Goal: Task Accomplishment & Management: Manage account settings

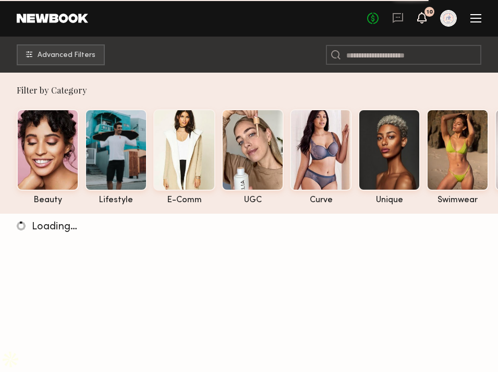
click at [420, 21] on icon at bounding box center [421, 17] width 9 height 11
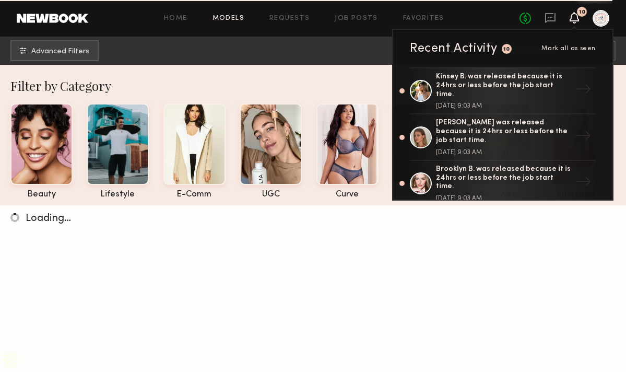
click at [359, 12] on div "Home Models Requests Job Posts Favorites Sign Out No fees up to $5,000 10 Recen…" at bounding box center [348, 18] width 521 height 17
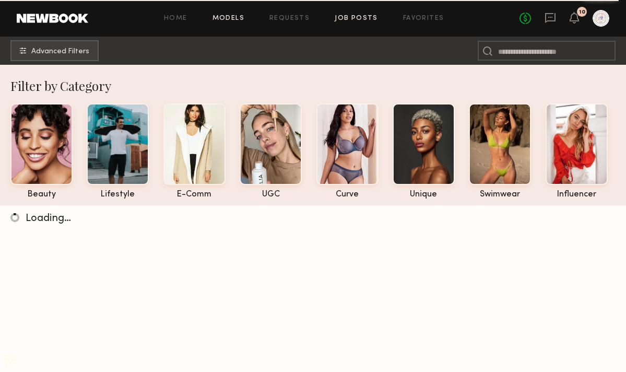
click at [376, 16] on link "Job Posts" at bounding box center [356, 18] width 43 height 7
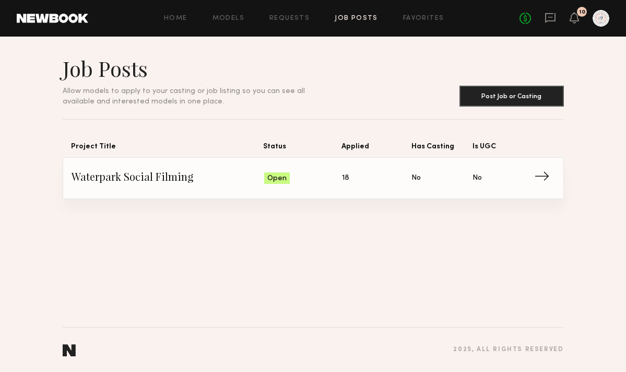
click at [162, 178] on span "Waterpark Social Filming" at bounding box center [167, 178] width 193 height 16
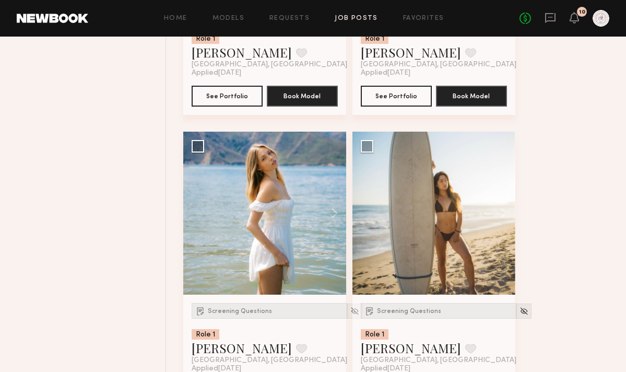
scroll to position [506, 0]
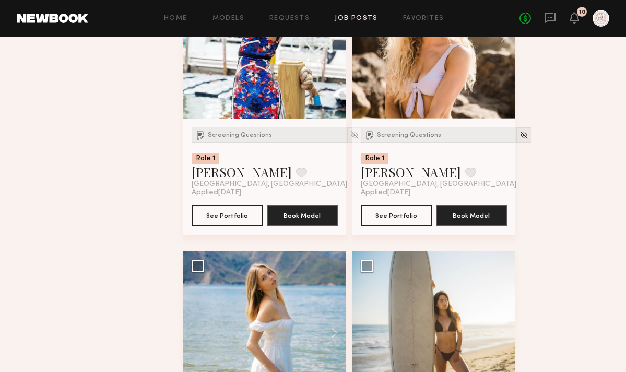
drag, startPoint x: 380, startPoint y: 294, endPoint x: 514, endPoint y: 4, distance: 319.9
click at [0, 0] on div "Home Models Requests Job Posts Favorites Sign Out No fees up to $5,000 10 Filte…" at bounding box center [313, 167] width 626 height 1347
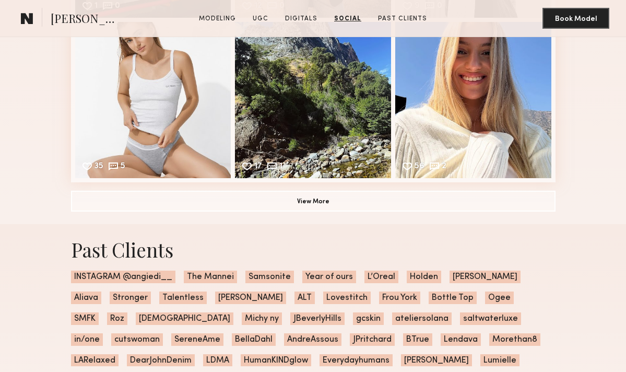
scroll to position [2534, 0]
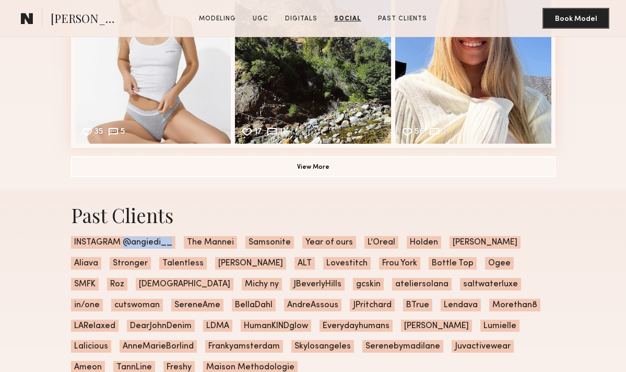
drag, startPoint x: 124, startPoint y: 242, endPoint x: 178, endPoint y: 244, distance: 54.8
click at [178, 243] on div "Past Clients INSTAGRAM @angiedi__ The Mannei Samsonite Year of ours L’Oreal [PE…" at bounding box center [313, 287] width 501 height 196
copy span "@angiedi__"
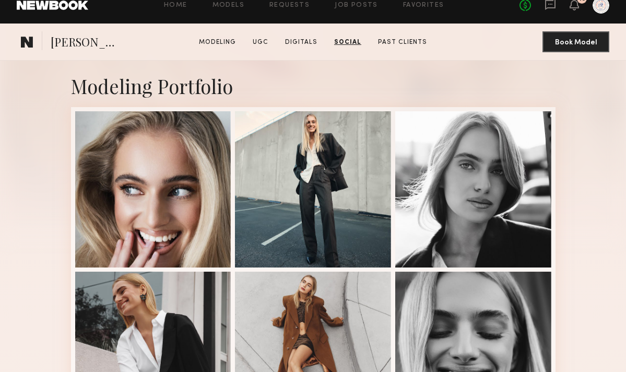
scroll to position [0, 0]
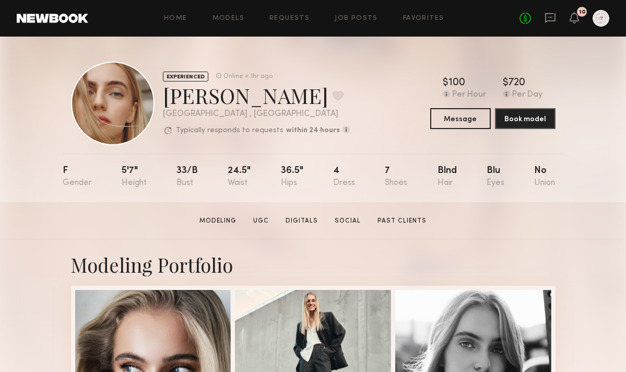
drag, startPoint x: 148, startPoint y: 240, endPoint x: 612, endPoint y: 0, distance: 522.8
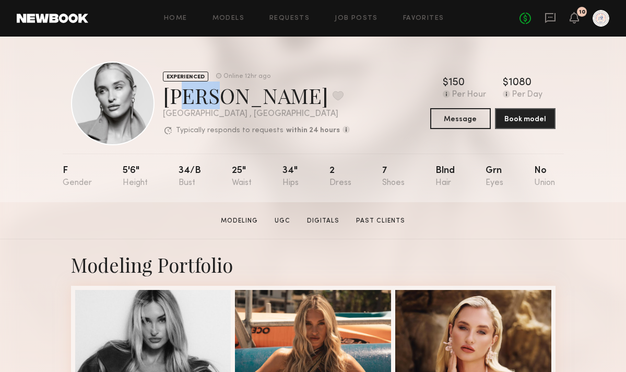
drag, startPoint x: 169, startPoint y: 95, endPoint x: 204, endPoint y: 96, distance: 35.0
click at [208, 96] on div "[PERSON_NAME] Favorite" at bounding box center [256, 95] width 187 height 28
click at [170, 95] on div "[PERSON_NAME] Favorite" at bounding box center [256, 95] width 187 height 28
drag, startPoint x: 163, startPoint y: 95, endPoint x: 217, endPoint y: 96, distance: 53.8
click at [217, 96] on div "[PERSON_NAME] Favorite" at bounding box center [256, 95] width 187 height 28
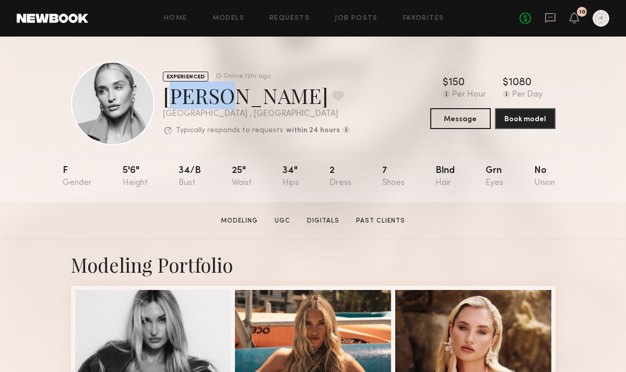
copy div "[PERSON_NAME]"
click at [0, 0] on section "Home Models Requests Job Posts Favorites Sign Out No fees up to $5,000 10 EXPER…" at bounding box center [313, 101] width 626 height 202
